Goal: Information Seeking & Learning: Learn about a topic

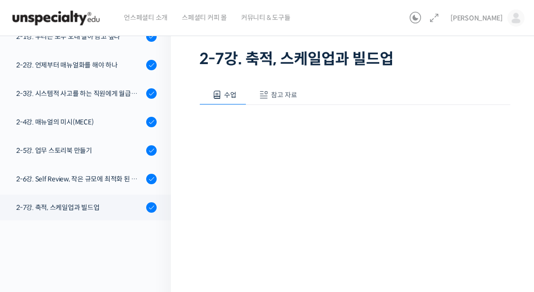
scroll to position [50, 0]
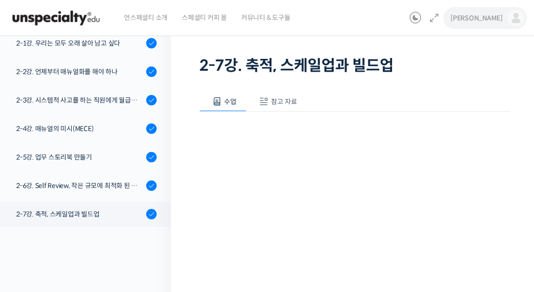
click at [523, 19] on img at bounding box center [516, 17] width 17 height 17
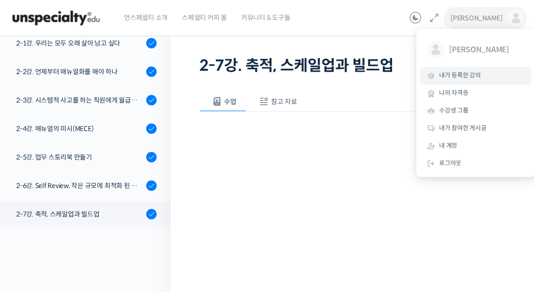
click at [481, 76] on link "내가 등록한 강의" at bounding box center [475, 76] width 111 height 18
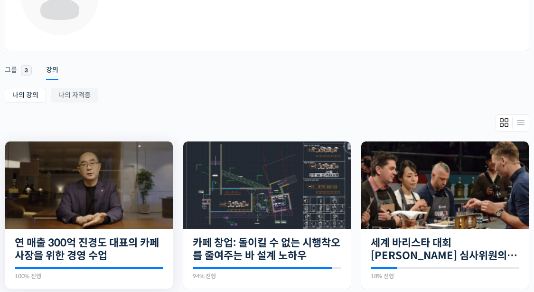
scroll to position [142, 0]
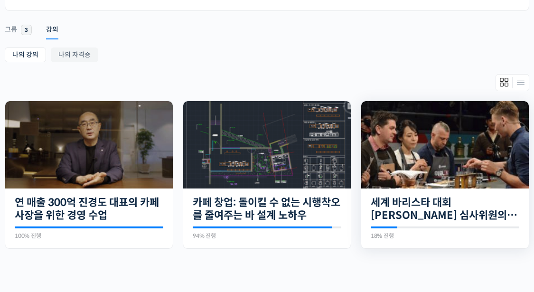
click at [396, 164] on img at bounding box center [445, 144] width 168 height 87
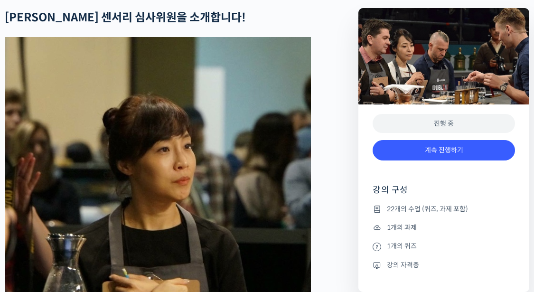
scroll to position [474, 0]
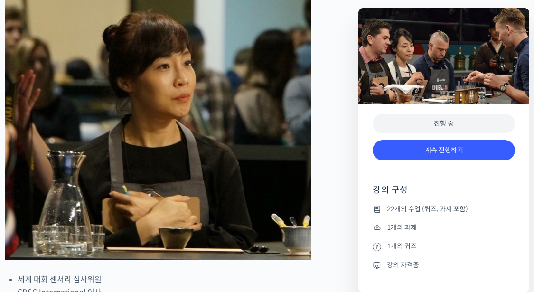
click at [424, 166] on div "계속 진행하기" at bounding box center [444, 154] width 142 height 39
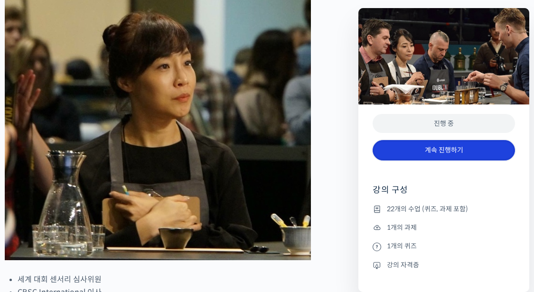
click at [413, 153] on link "계속 진행하기" at bounding box center [444, 150] width 142 height 20
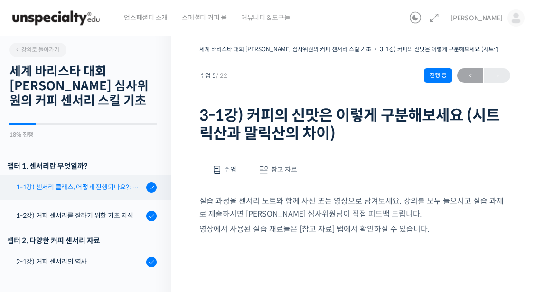
click at [81, 194] on link "1-1강) 센서리 클래스, 어떻게 진행되나요?: 목차 및 개요" at bounding box center [83, 188] width 176 height 26
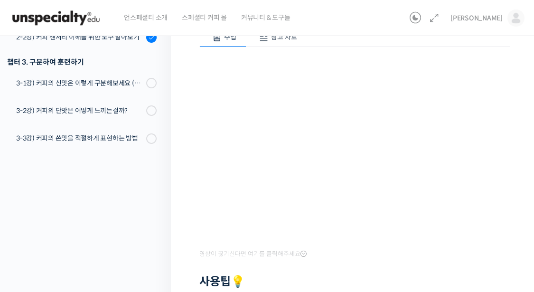
scroll to position [119, 0]
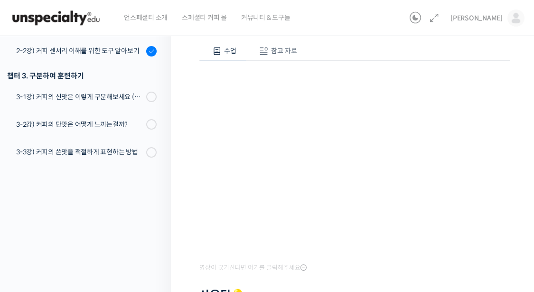
drag, startPoint x: 224, startPoint y: 256, endPoint x: 48, endPoint y: 236, distance: 176.9
click at [48, 236] on div "강의로 돌아가기 세계 바리스타 대회 윤선희 심사위원의 커피 센서리 스킬 기초 18% 진행 최근 활동: 2025년 08월 15일 8:49 오후 …" at bounding box center [83, 203] width 176 height 586
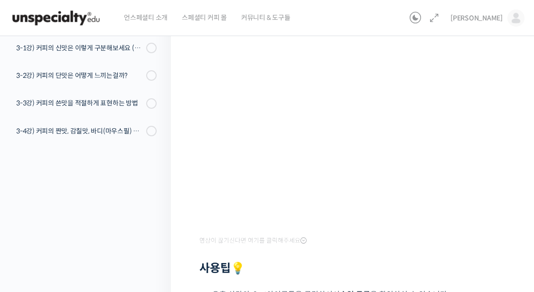
scroll to position [142, 0]
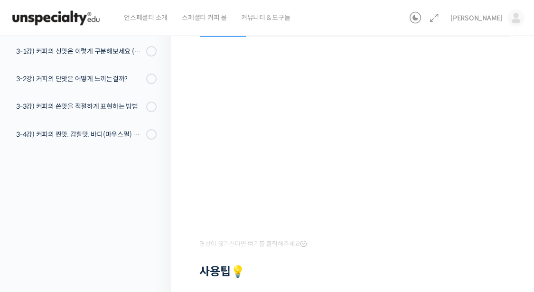
click at [146, 225] on div "강의로 돌아가기 세계 바리스타 대회 윤선희 심사위원의 커피 센서리 스킬 기초 18% 진행 최근 활동: 2025년 08월 15일 8:49 오후 …" at bounding box center [83, 179] width 176 height 586
click at [357, 257] on div at bounding box center [354, 258] width 311 height 14
click at [152, 212] on div "강의로 돌아가기 세계 바리스타 대회 윤선희 심사위원의 커피 센서리 스킬 기초 18% 진행 최근 활동: 2025년 08월 15일 8:49 오후 …" at bounding box center [83, 179] width 176 height 586
drag, startPoint x: 199, startPoint y: 229, endPoint x: 93, endPoint y: 243, distance: 107.3
click at [93, 243] on div "강의로 돌아가기 세계 바리스타 대회 윤선희 심사위원의 커피 센서리 스킬 기초 18% 진행 최근 활동: 2025년 08월 15일 8:49 오후 …" at bounding box center [83, 179] width 176 height 586
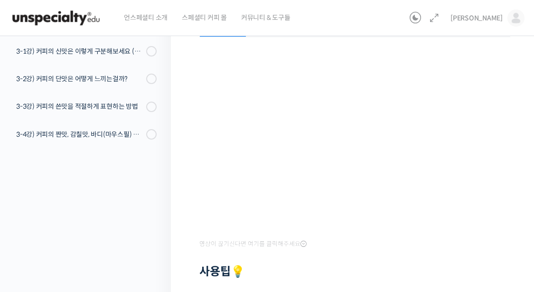
click at [447, 258] on div at bounding box center [354, 258] width 311 height 14
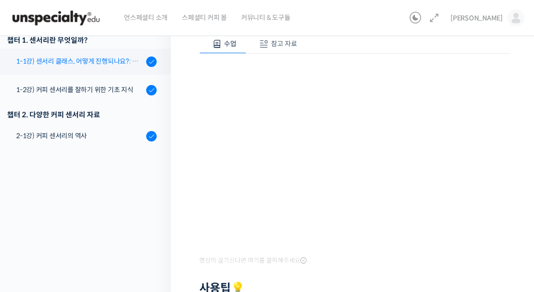
scroll to position [94, 0]
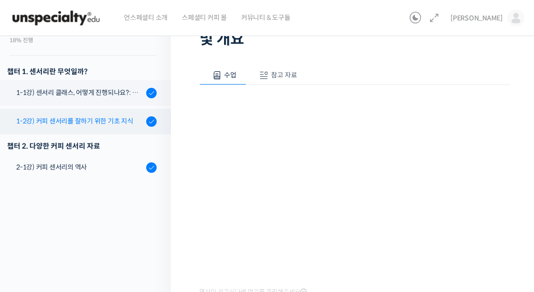
click at [65, 118] on div "1-2강) 커피 센서리를 잘하기 위한 기초 지식" at bounding box center [79, 121] width 127 height 10
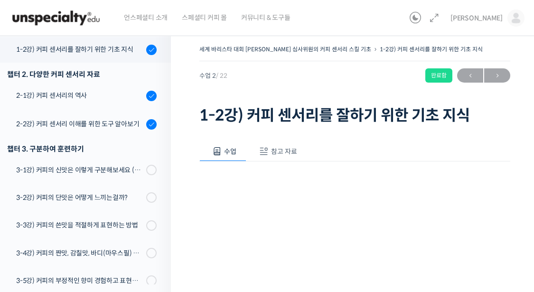
drag, startPoint x: 233, startPoint y: 262, endPoint x: 211, endPoint y: 108, distance: 155.8
click at [211, 108] on h1 "1-2강) 커피 센서리를 잘하기 위한 기초 지식" at bounding box center [354, 115] width 311 height 18
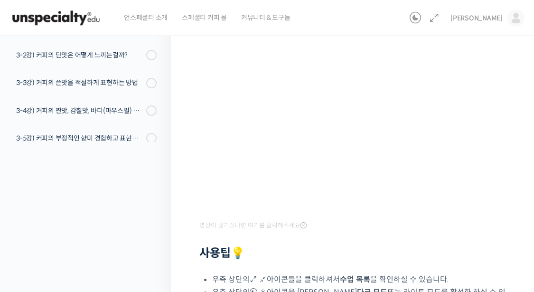
drag, startPoint x: 173, startPoint y: 211, endPoint x: 155, endPoint y: 201, distance: 20.2
click at [155, 201] on div "강의로 돌아가기 세계 바리스타 대회 윤선희 심사위원의 커피 센서리 스킬 기초 18% 진행 최근 활동: 2025년 08월 15일 8:49 오후 …" at bounding box center [83, 170] width 176 height 568
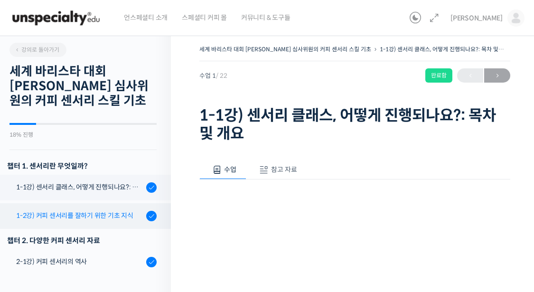
click at [76, 213] on div "1-2강) 커피 센서리를 잘하기 위한 기초 지식" at bounding box center [79, 215] width 127 height 10
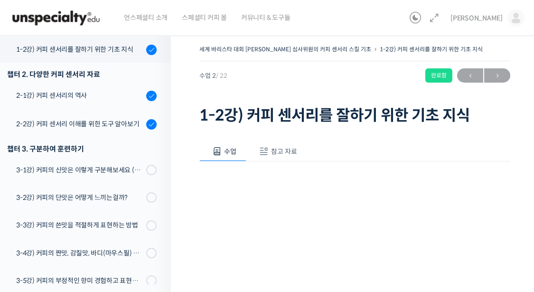
scroll to position [94, 0]
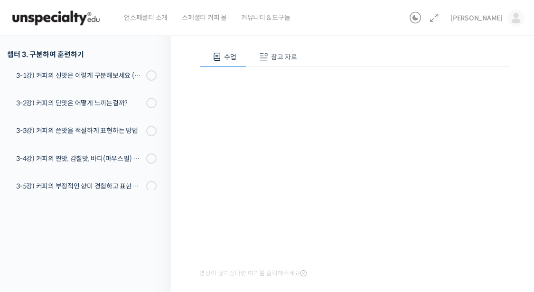
click at [354, 271] on div "영상이 끊기[DEMOGRAPHIC_DATA] 여기를 클릭해주세요 사용팁 💡 우측 상단의 아이콘들을 클릭하셔서 수업 목록 을 확인하실 수 있습니…" at bounding box center [354, 253] width 311 height 372
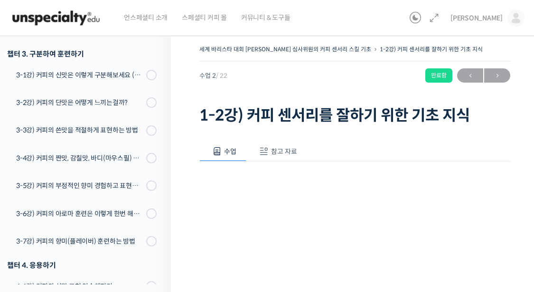
scroll to position [142, 0]
